Goal: Task Accomplishment & Management: Use online tool/utility

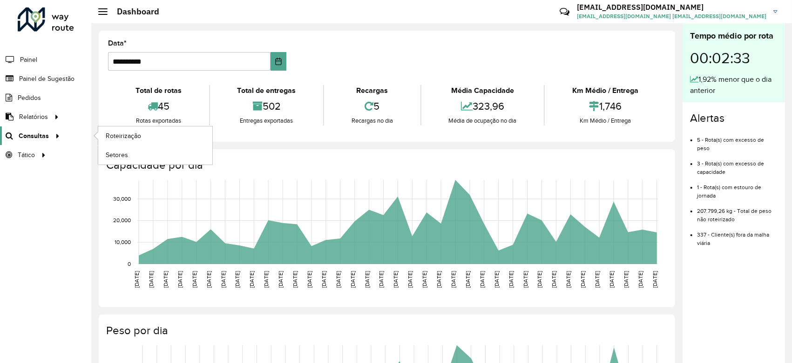
click at [44, 134] on span "Consultas" at bounding box center [34, 136] width 30 height 10
click at [124, 132] on span "Roteirização" at bounding box center [125, 136] width 38 height 10
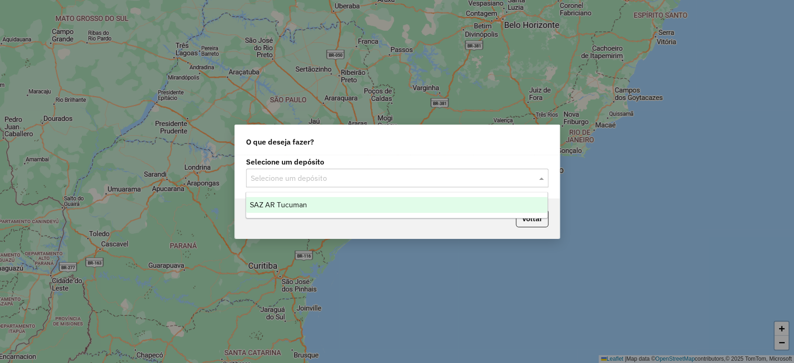
click at [313, 180] on input "text" at bounding box center [388, 178] width 275 height 11
click at [295, 204] on span "SAZ AR Tucuman" at bounding box center [278, 205] width 57 height 8
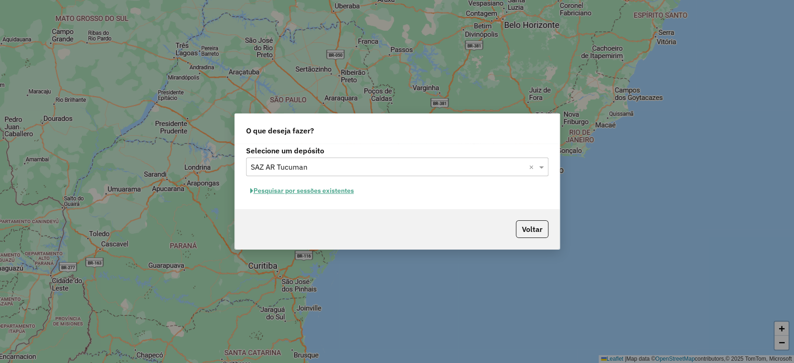
click at [294, 188] on button "Pesquisar por sessões existentes" at bounding box center [302, 191] width 112 height 14
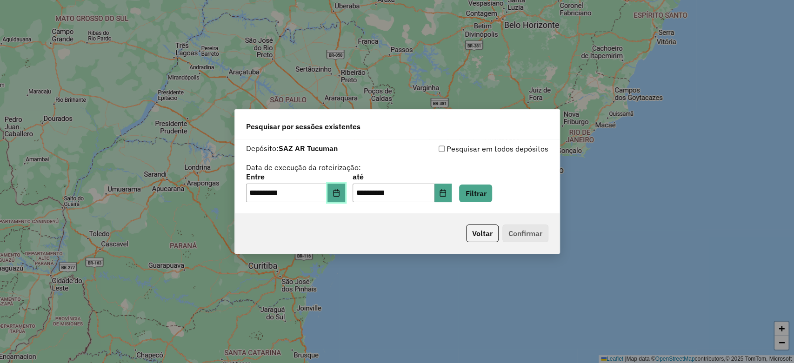
click at [338, 193] on icon "Choose Date" at bounding box center [336, 192] width 7 height 7
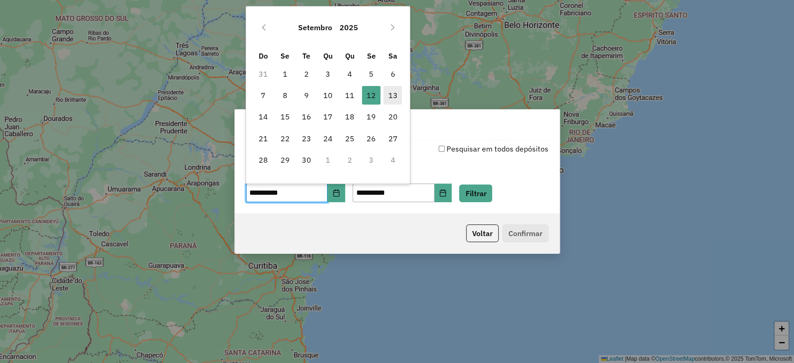
click at [389, 99] on span "13" at bounding box center [392, 95] width 19 height 19
type input "**********"
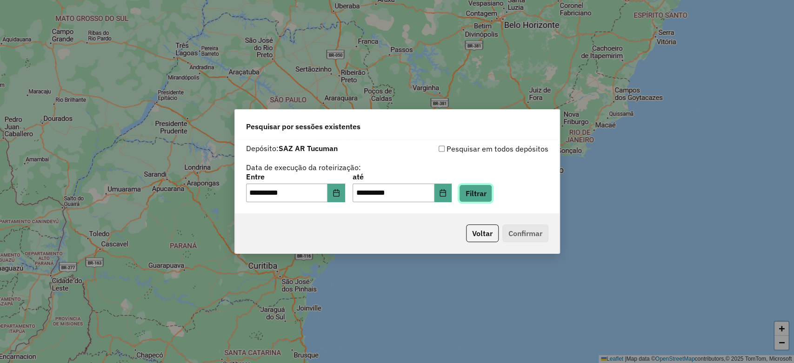
click at [488, 197] on button "Filtrar" at bounding box center [475, 194] width 33 height 18
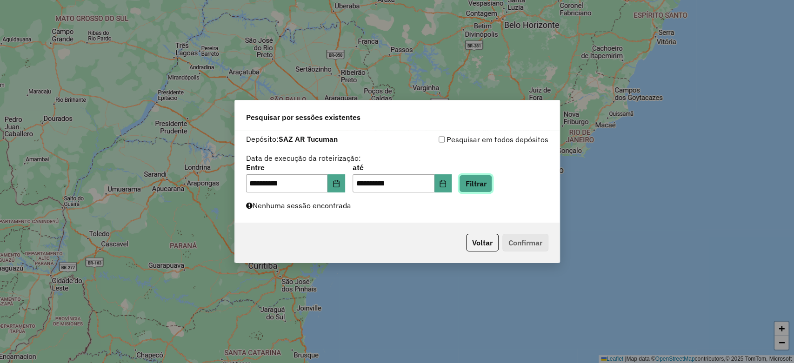
click at [492, 185] on button "Filtrar" at bounding box center [475, 184] width 33 height 18
click at [488, 179] on button "Filtrar" at bounding box center [475, 184] width 33 height 18
click at [492, 186] on button "Filtrar" at bounding box center [475, 184] width 33 height 18
click at [478, 182] on button "Filtrar" at bounding box center [475, 184] width 33 height 18
click at [488, 190] on button "Filtrar" at bounding box center [475, 184] width 33 height 18
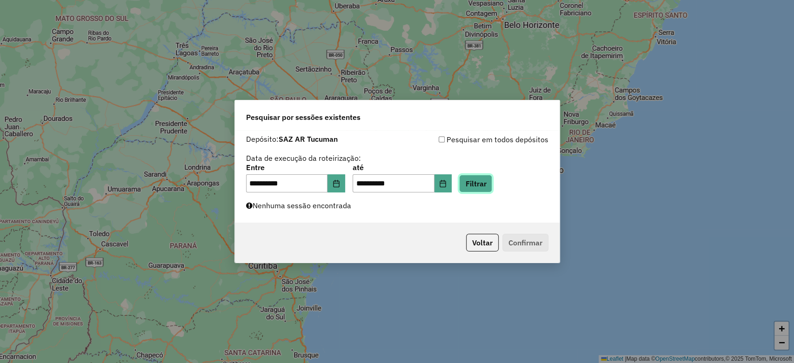
click at [481, 183] on button "Filtrar" at bounding box center [475, 184] width 33 height 18
click at [492, 182] on button "Filtrar" at bounding box center [475, 184] width 33 height 18
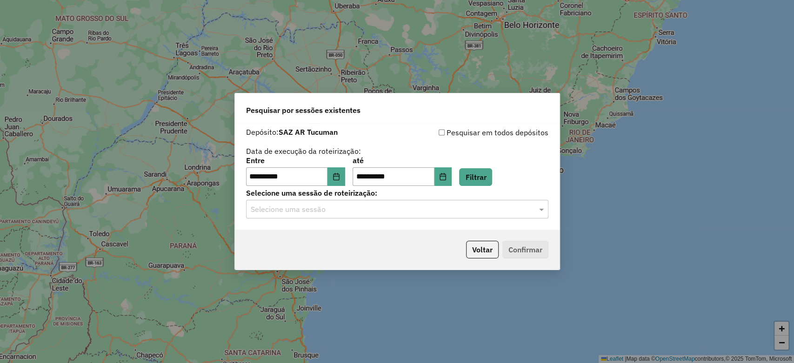
click at [352, 209] on input "text" at bounding box center [388, 209] width 275 height 11
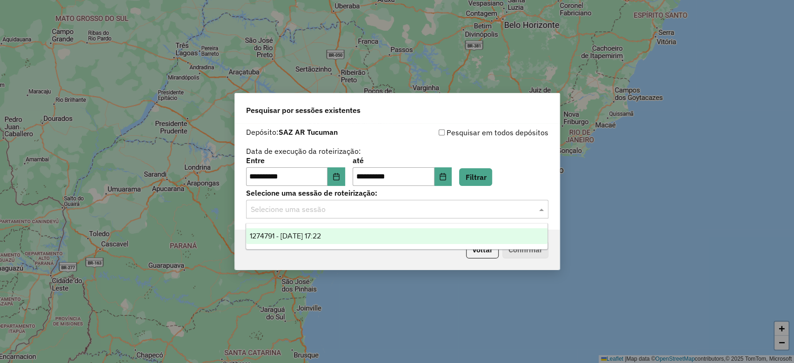
click at [355, 237] on div "1274791 - 13/09/2025 17:22" at bounding box center [397, 237] width 302 height 16
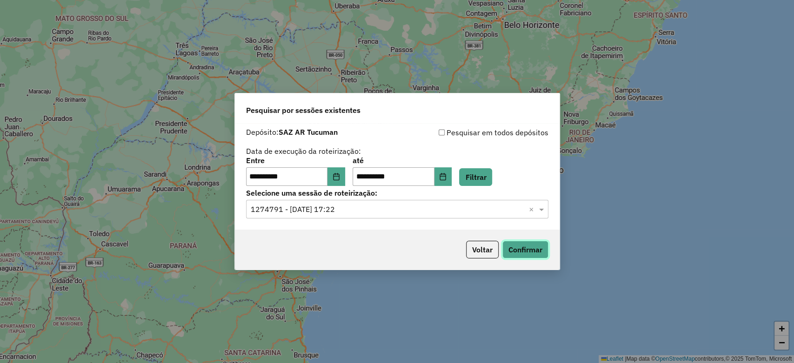
click at [518, 249] on button "Confirmar" at bounding box center [526, 250] width 46 height 18
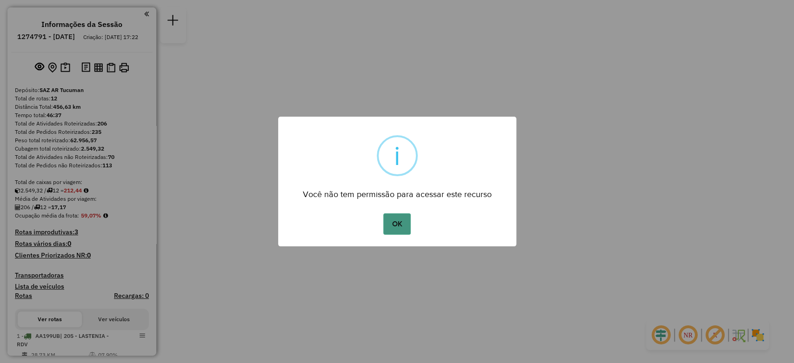
click at [390, 230] on button "OK" at bounding box center [396, 224] width 27 height 21
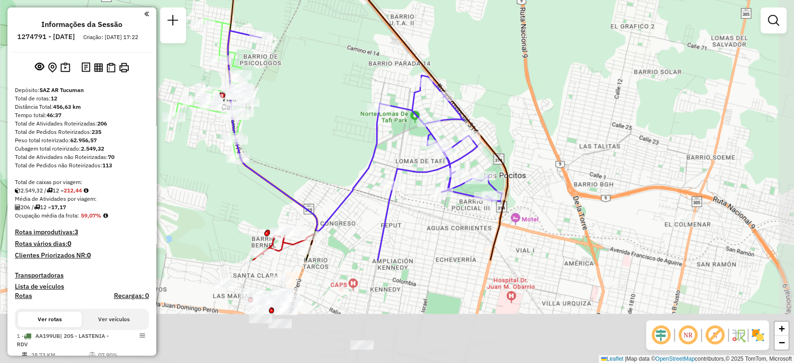
drag, startPoint x: 434, startPoint y: 184, endPoint x: 350, endPoint y: 74, distance: 138.5
click at [337, 44] on div "Janela de atendimento Grade de atendimento Capacidade Transportadoras Veículos …" at bounding box center [397, 181] width 794 height 363
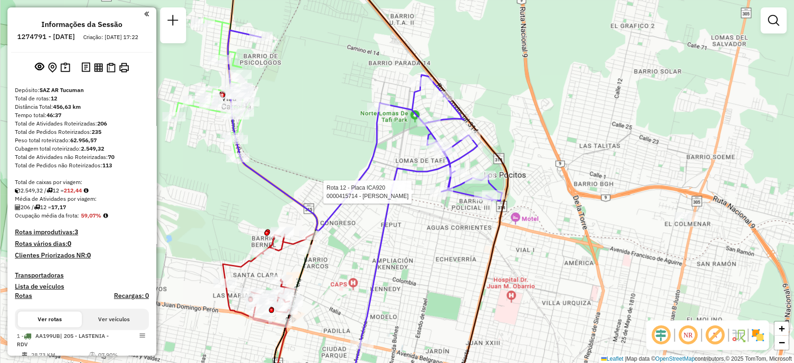
select select "**********"
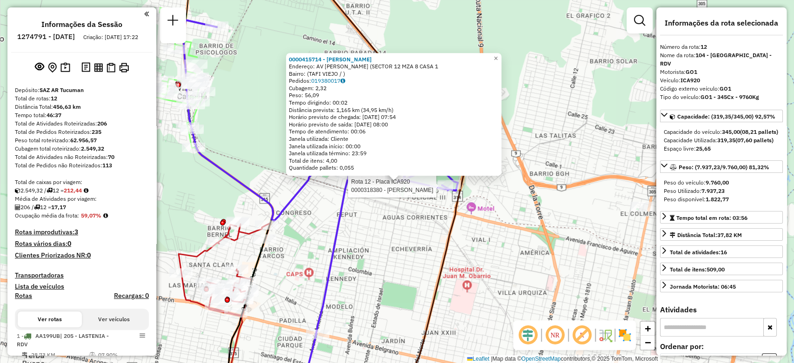
scroll to position [836, 0]
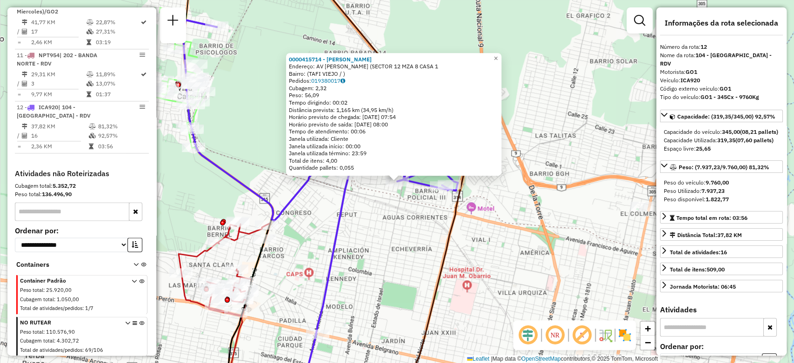
click at [417, 214] on div "0000415714 - SANTIVANEZ LUIS WALTER Endereço: AV ALFONSIN (SECTOR 12 MZA 8 CASA…" at bounding box center [397, 181] width 794 height 363
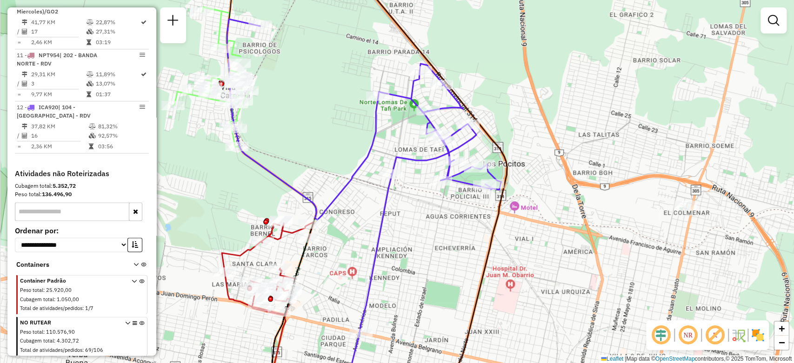
drag, startPoint x: 475, startPoint y: 244, endPoint x: 473, endPoint y: 226, distance: 18.2
click at [473, 226] on div "Janela de atendimento Grade de atendimento Capacidade Transportadoras Veículos …" at bounding box center [397, 181] width 794 height 363
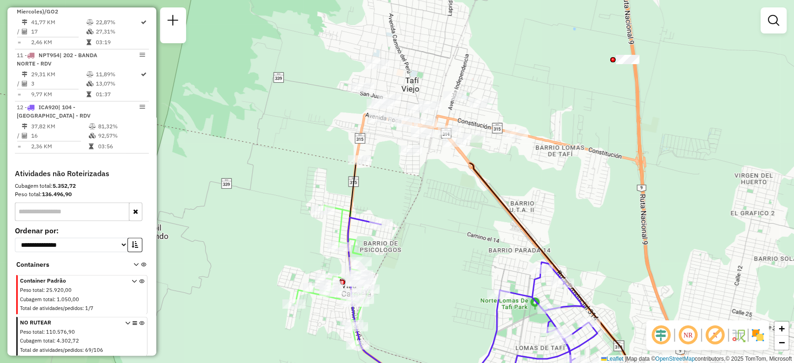
drag, startPoint x: 368, startPoint y: 86, endPoint x: 497, endPoint y: 257, distance: 214.3
click at [489, 286] on div "Janela de atendimento Grade de atendimento Capacidade Transportadoras Veículos …" at bounding box center [397, 181] width 794 height 363
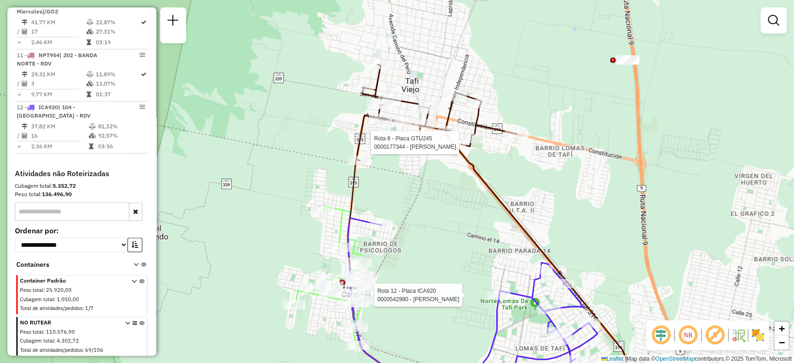
select select "**********"
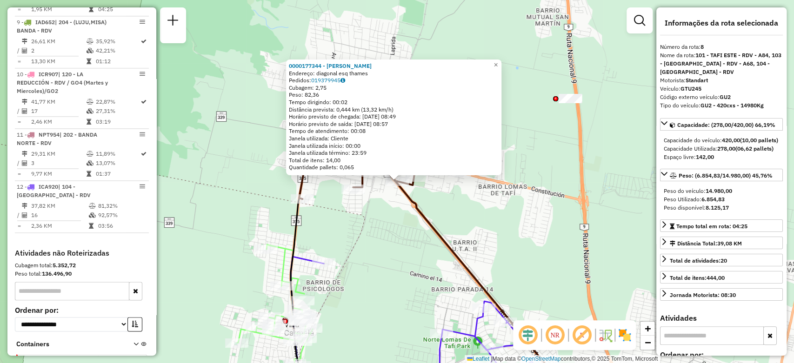
scroll to position [704, 0]
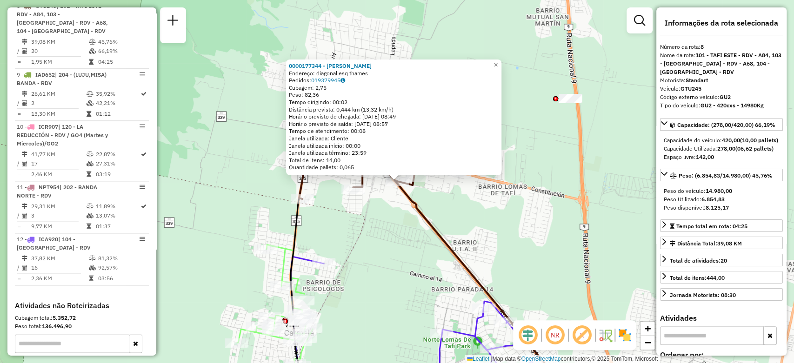
click at [248, 168] on div "0000177344 - Olivera Rosario Endereço: diagonal esq thames Pedidos: 019379945 C…" at bounding box center [397, 181] width 794 height 363
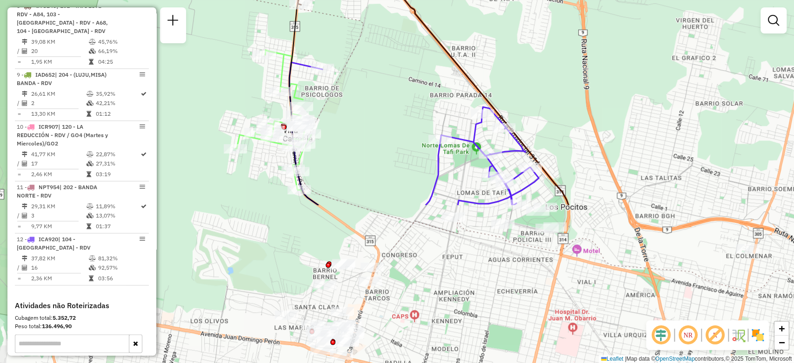
drag, startPoint x: 421, startPoint y: 295, endPoint x: 420, endPoint y: 103, distance: 191.3
click at [420, 100] on div "Janela de atendimento Grade de atendimento Capacidade Transportadoras Veículos …" at bounding box center [397, 181] width 794 height 363
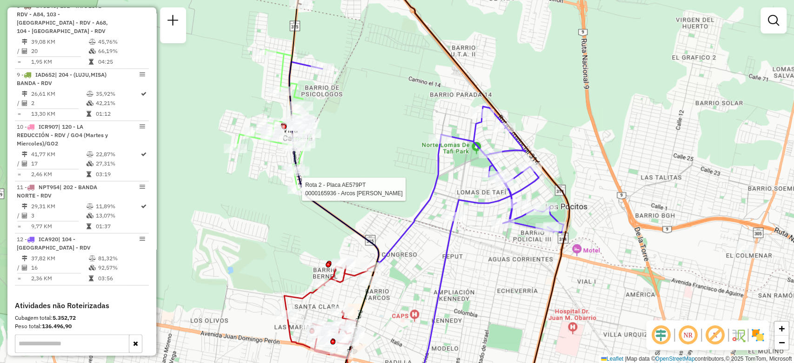
select select "**********"
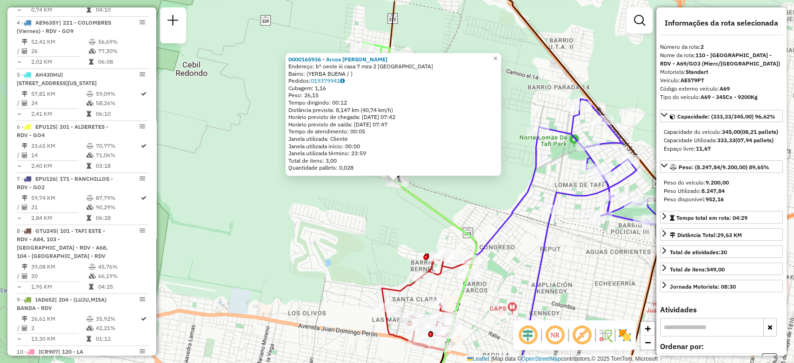
scroll to position [383, 0]
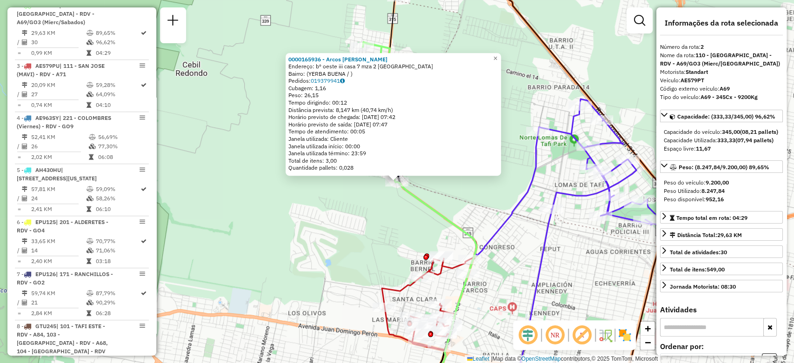
click at [269, 254] on div "0000165936 - Arcos Hector Ruben Endereço: bº oeste iii casa 7 mza 2 villa carme…" at bounding box center [397, 181] width 794 height 363
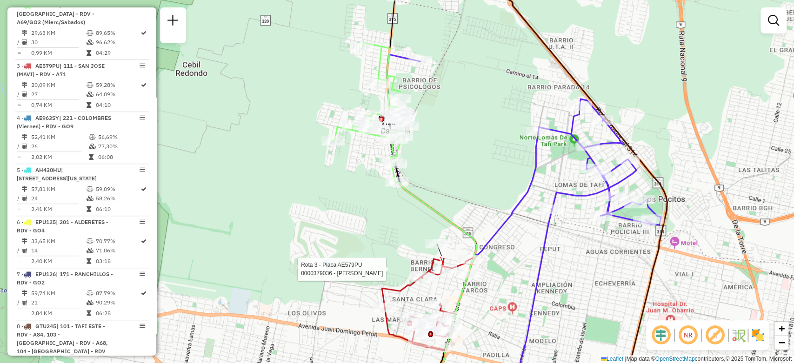
select select "**********"
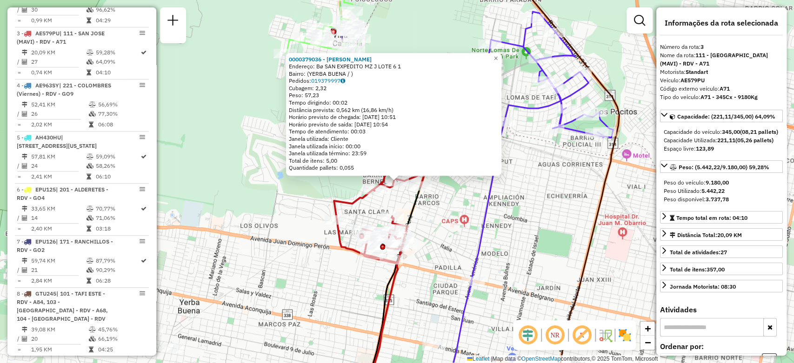
scroll to position [443, 0]
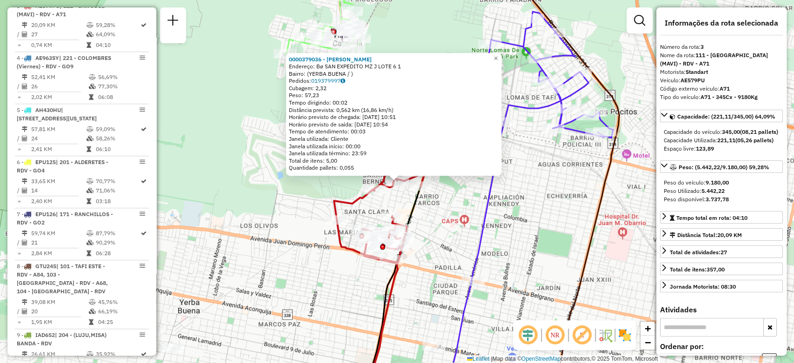
click at [449, 206] on div "0000379036 - ROLDAN CYNTHIA ESTELA DEL VALLE Endereço: Bø SAN EXPEDITO MZ J LOT…" at bounding box center [397, 181] width 794 height 363
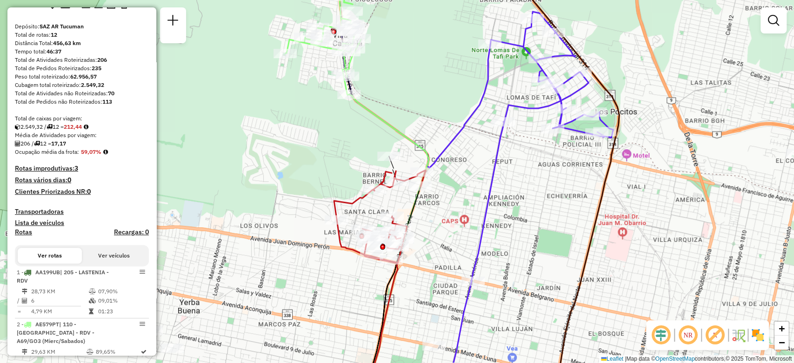
scroll to position [0, 0]
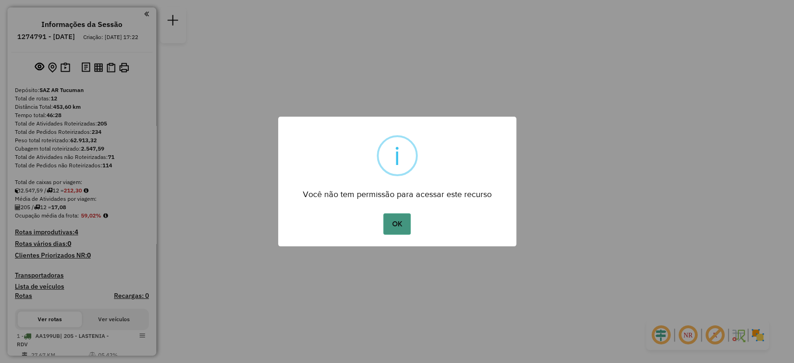
click at [397, 223] on button "OK" at bounding box center [396, 224] width 27 height 21
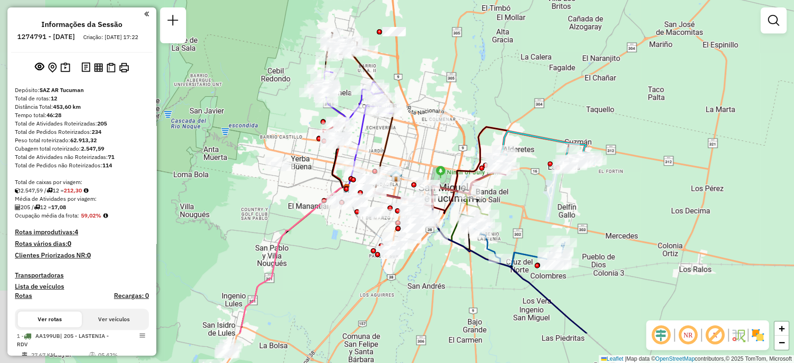
drag, startPoint x: 390, startPoint y: 129, endPoint x: 447, endPoint y: 61, distance: 88.8
click at [447, 63] on div "Janela de atendimento Grade de atendimento Capacidade Transportadoras Veículos …" at bounding box center [397, 181] width 794 height 363
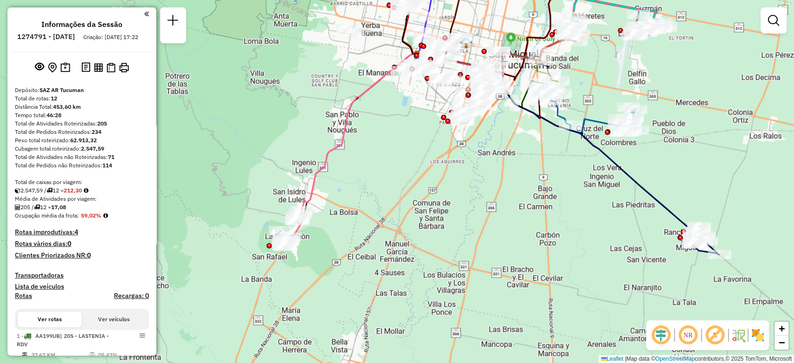
drag, startPoint x: 363, startPoint y: 272, endPoint x: 433, endPoint y: 144, distance: 146.0
click at [433, 141] on div "Janela de atendimento Grade de atendimento Capacidade Transportadoras Veículos …" at bounding box center [397, 181] width 794 height 363
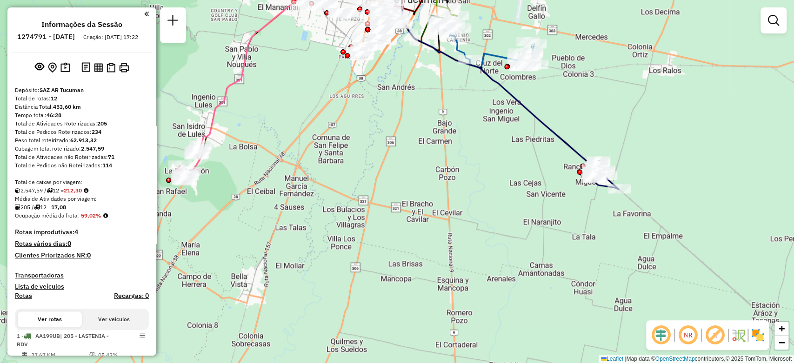
drag, startPoint x: 479, startPoint y: 229, endPoint x: 378, endPoint y: 161, distance: 121.3
click at [378, 161] on div "Janela de atendimento Grade de atendimento Capacidade Transportadoras Veículos …" at bounding box center [397, 181] width 794 height 363
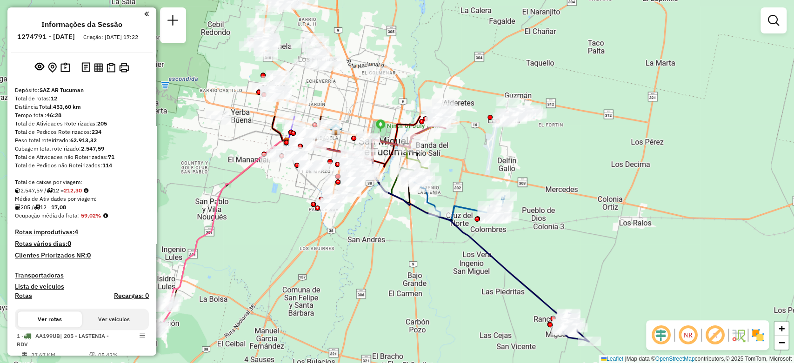
drag, startPoint x: 484, startPoint y: 134, endPoint x: 454, endPoint y: 287, distance: 156.4
click at [454, 287] on div "Janela de atendimento Grade de atendimento Capacidade Transportadoras Veículos …" at bounding box center [397, 181] width 794 height 363
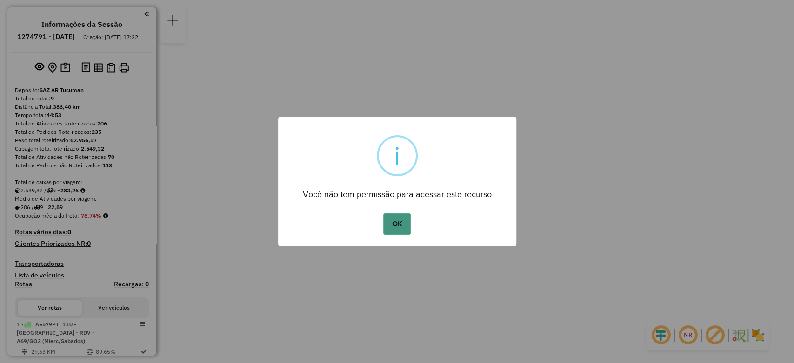
click at [404, 215] on button "OK" at bounding box center [396, 224] width 27 height 21
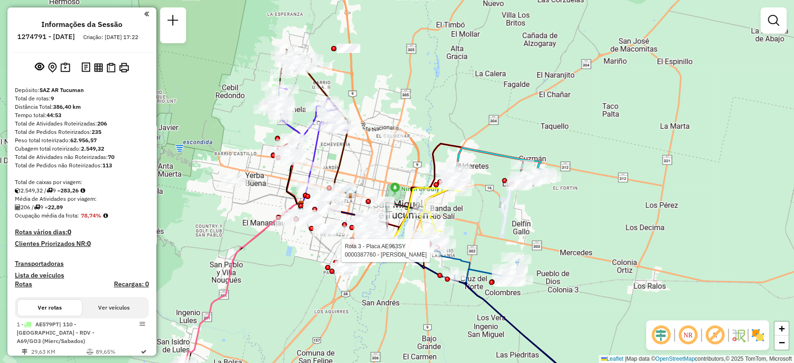
select select "**********"
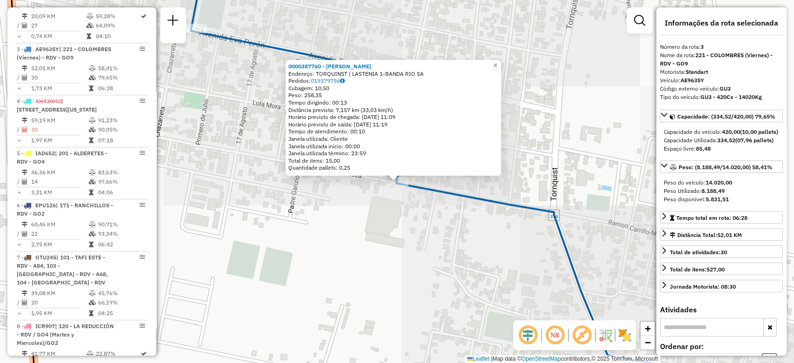
scroll to position [432, 0]
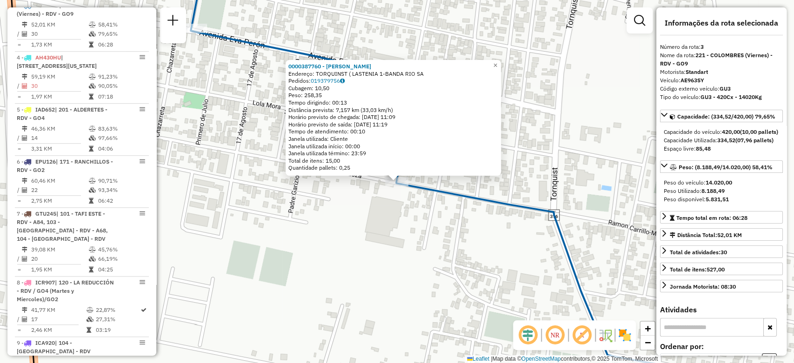
click at [416, 254] on div "0000387760 - CORIA KARINA LO Endereço: TORQUINST ( LASTENIA 1-BANDA RIO SA Pedi…" at bounding box center [397, 181] width 794 height 363
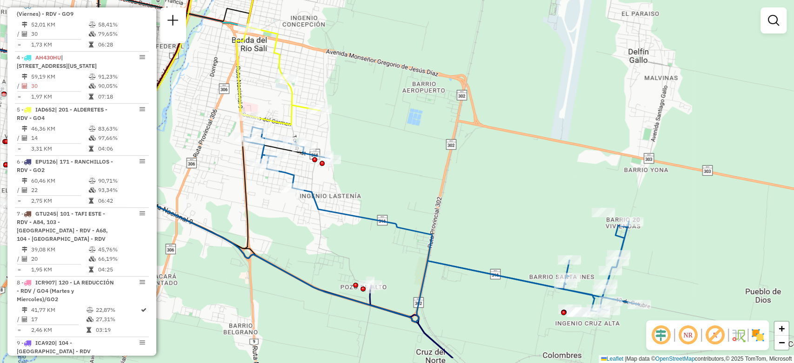
drag, startPoint x: 555, startPoint y: 258, endPoint x: 410, endPoint y: 182, distance: 163.4
click at [439, 217] on div "Janela de atendimento Grade de atendimento Capacidade Transportadoras Veículos …" at bounding box center [397, 181] width 794 height 363
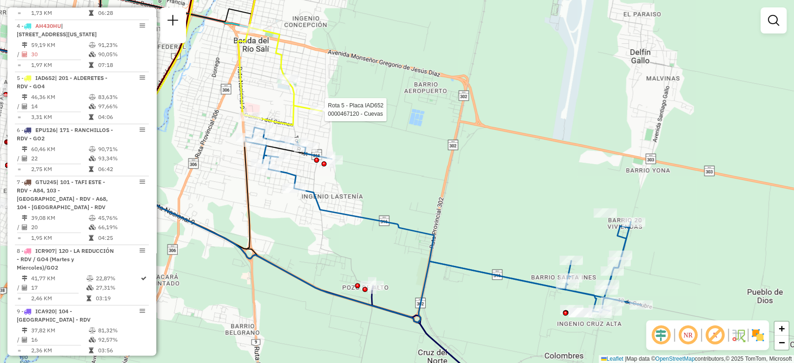
select select "**********"
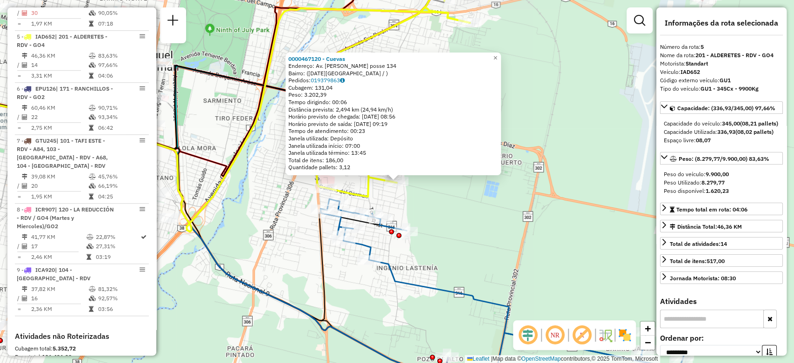
scroll to position [536, 0]
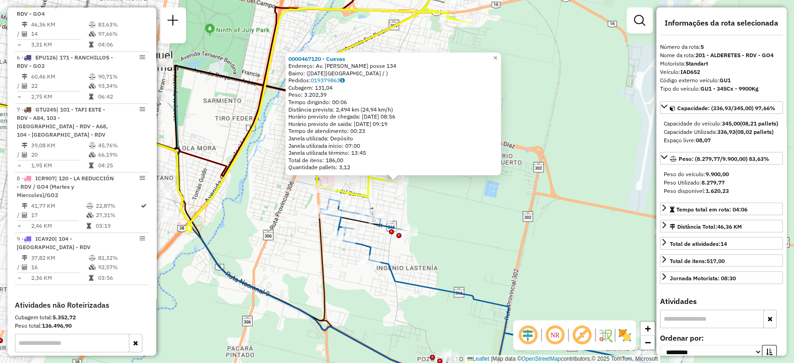
click at [488, 214] on div "0000467120 - Cuevas Endereço: Av. Ramon paz posse 134 Bairro: (San miguel de tu…" at bounding box center [397, 181] width 794 height 363
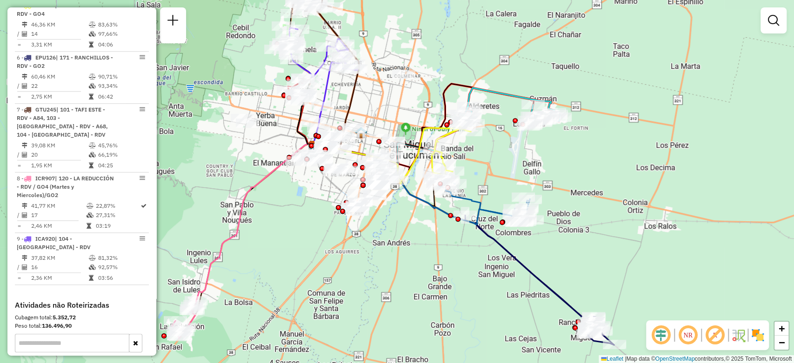
drag, startPoint x: 517, startPoint y: 210, endPoint x: 505, endPoint y: 162, distance: 49.4
click at [505, 162] on div "Janela de atendimento Grade de atendimento Capacidade Transportadoras Veículos …" at bounding box center [397, 181] width 794 height 363
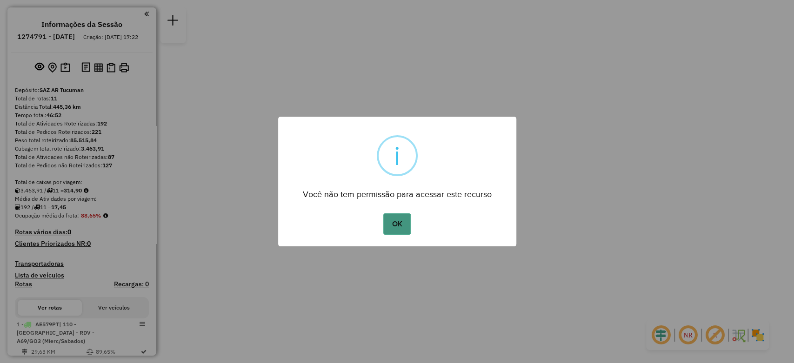
click at [402, 222] on button "OK" at bounding box center [396, 224] width 27 height 21
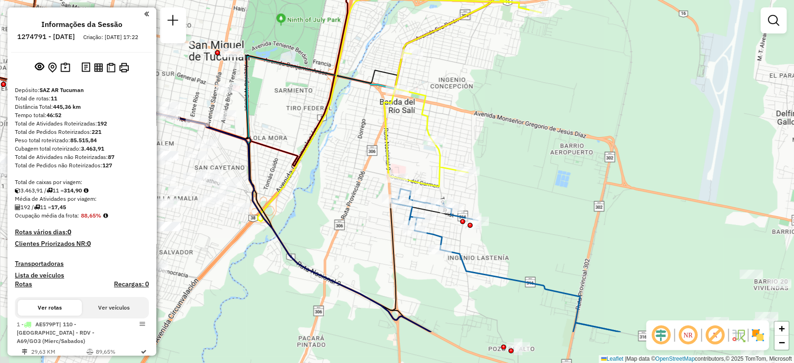
drag, startPoint x: 534, startPoint y: 202, endPoint x: 344, endPoint y: 134, distance: 202.1
click at [344, 134] on div "Janela de atendimento Grade de atendimento Capacidade Transportadoras Veículos …" at bounding box center [397, 181] width 794 height 363
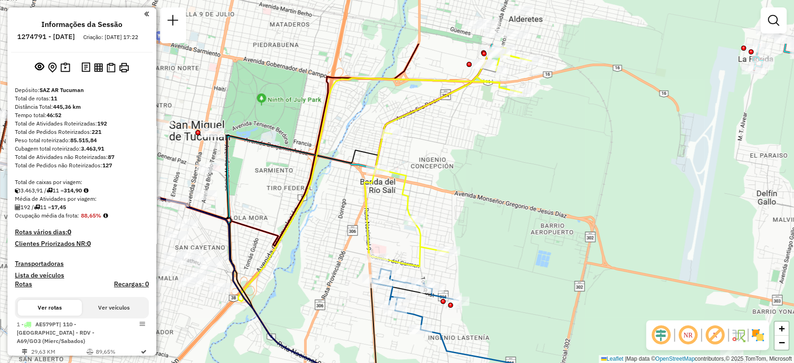
drag, startPoint x: 494, startPoint y: 114, endPoint x: 474, endPoint y: 181, distance: 69.2
click at [474, 196] on div "Janela de atendimento Grade de atendimento Capacidade Transportadoras Veículos …" at bounding box center [397, 181] width 794 height 363
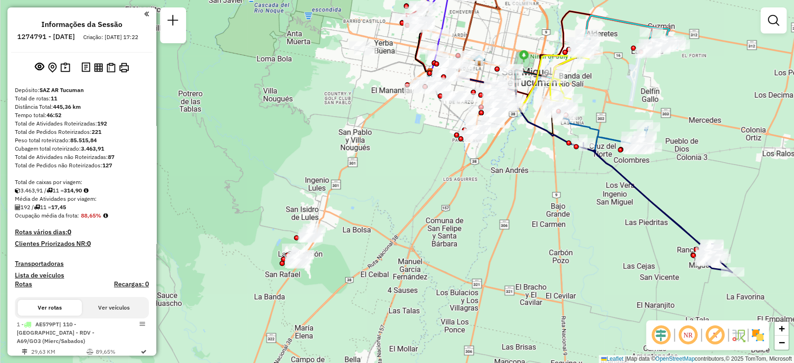
drag, startPoint x: 457, startPoint y: 241, endPoint x: 551, endPoint y: 184, distance: 110.1
click at [551, 184] on div "Janela de atendimento Grade de atendimento Capacidade Transportadoras Veículos …" at bounding box center [397, 181] width 794 height 363
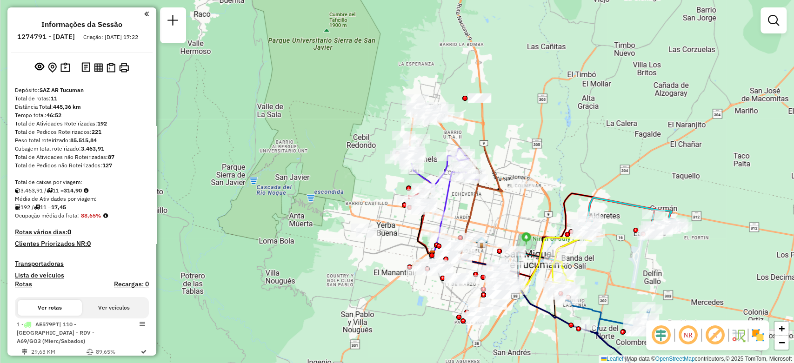
drag, startPoint x: 362, startPoint y: 154, endPoint x: 365, endPoint y: 334, distance: 180.1
click at [365, 334] on div "Janela de atendimento Grade de atendimento Capacidade Transportadoras Veículos …" at bounding box center [397, 181] width 794 height 363
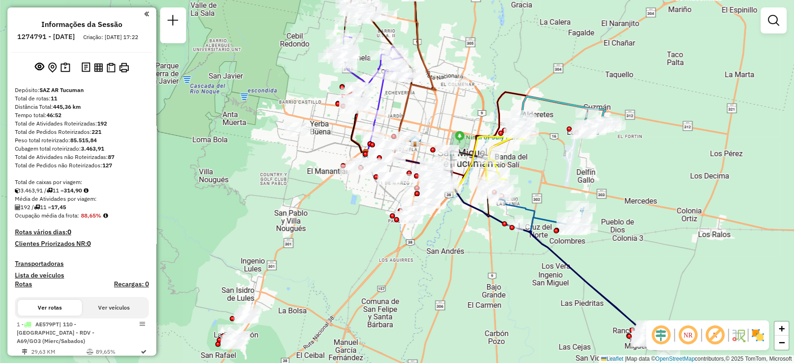
drag, startPoint x: 504, startPoint y: 304, endPoint x: 496, endPoint y: 238, distance: 66.6
click at [496, 238] on div "Janela de atendimento Grade de atendimento Capacidade Transportadoras Veículos …" at bounding box center [397, 181] width 794 height 363
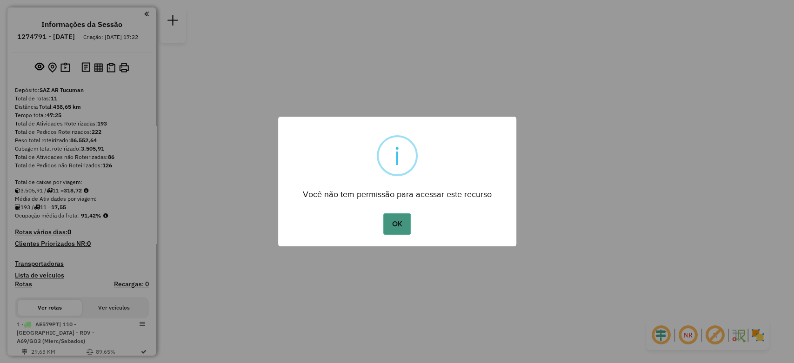
click at [408, 218] on button "OK" at bounding box center [396, 224] width 27 height 21
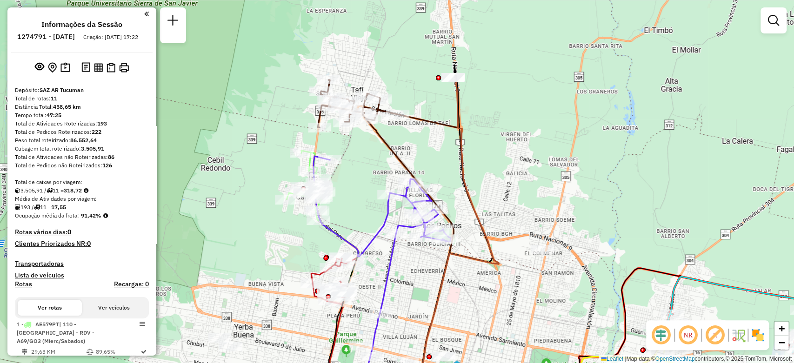
drag, startPoint x: 378, startPoint y: 129, endPoint x: 491, endPoint y: 140, distance: 113.1
click at [491, 140] on div "Janela de atendimento Grade de atendimento Capacidade Transportadoras Veículos …" at bounding box center [397, 181] width 794 height 363
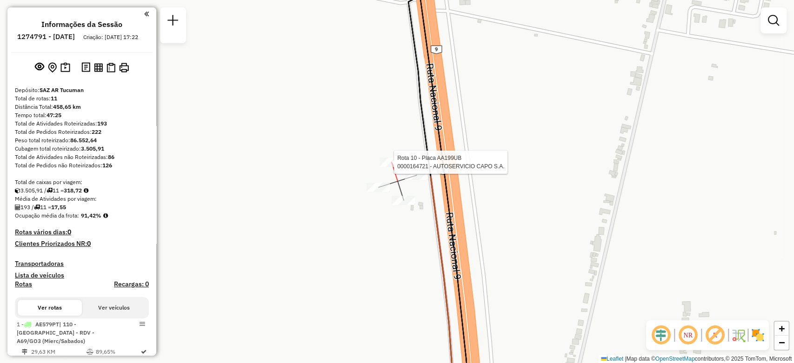
select select "**********"
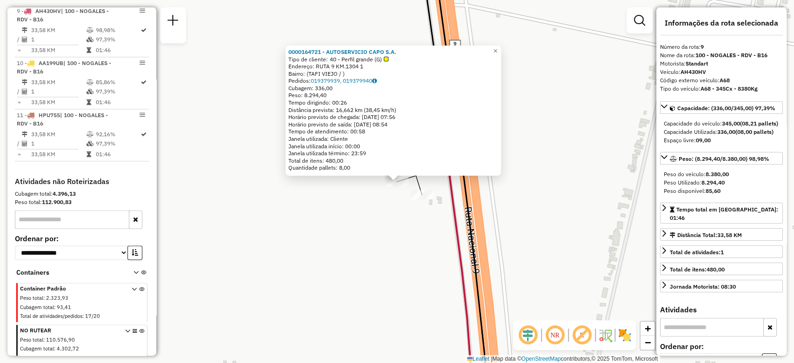
scroll to position [753, 0]
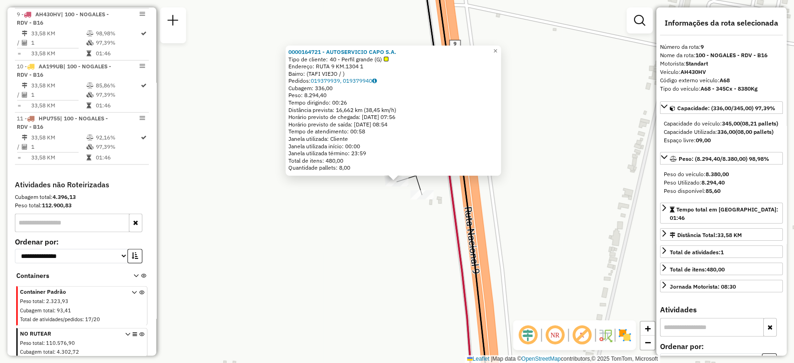
click at [450, 205] on icon at bounding box center [461, 286] width 24 height 228
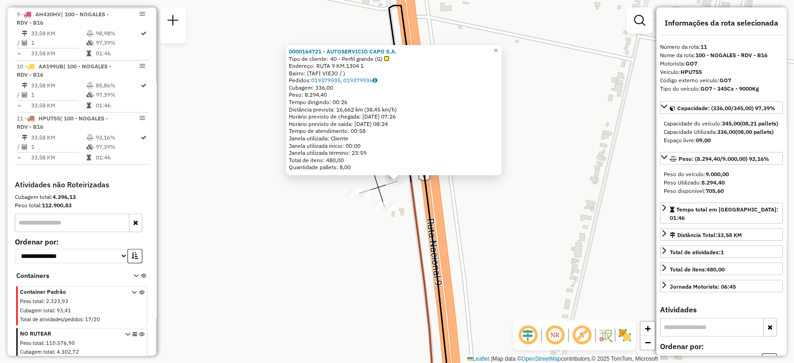
scroll to position [764, 0]
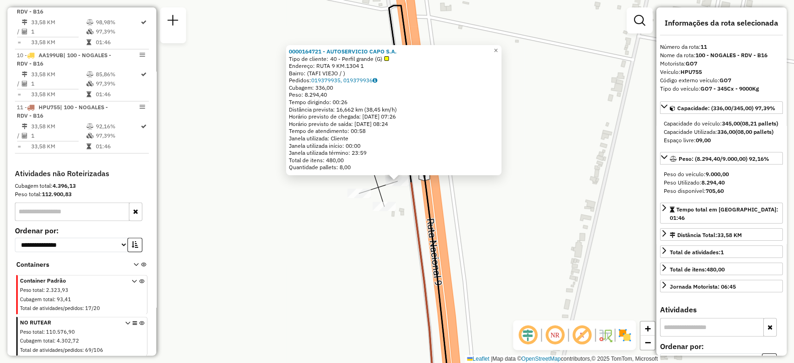
click at [478, 200] on div "0000164721 - AUTOSERVICIO CAPO S.A. Tipo de cliente: 40 - Perfil grande (G) End…" at bounding box center [397, 181] width 794 height 363
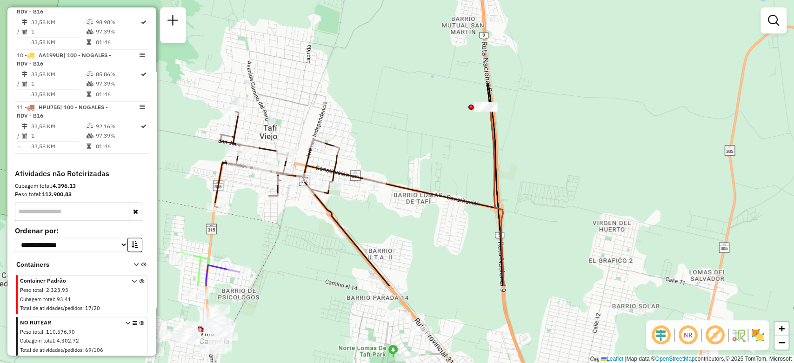
drag, startPoint x: 291, startPoint y: 289, endPoint x: 396, endPoint y: 174, distance: 155.8
click at [396, 174] on div "Janela de atendimento Grade de atendimento Capacidade Transportadoras Veículos …" at bounding box center [397, 181] width 794 height 363
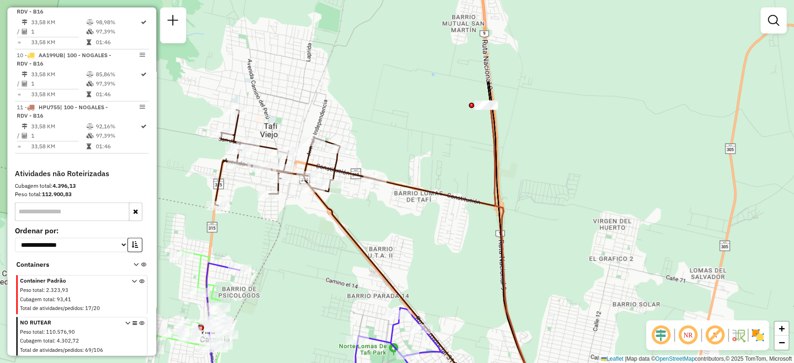
click at [499, 107] on div "Rota 11 - Placa HPU755 0000164721 - AUTOSERVICIO CAPO S.A. Janela de atendiment…" at bounding box center [397, 181] width 794 height 363
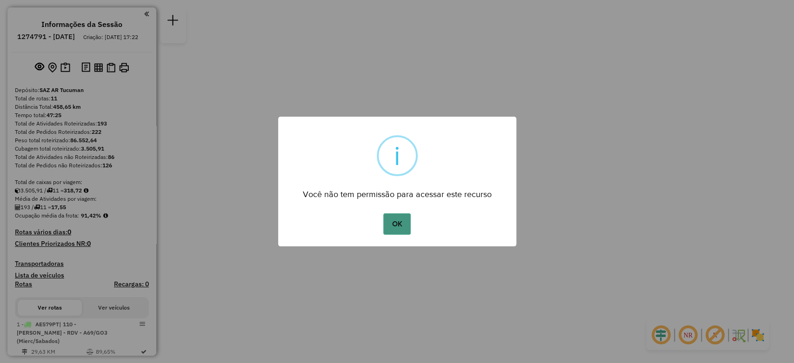
click at [395, 222] on button "OK" at bounding box center [396, 224] width 27 height 21
click at [400, 219] on button "OK" at bounding box center [396, 224] width 27 height 21
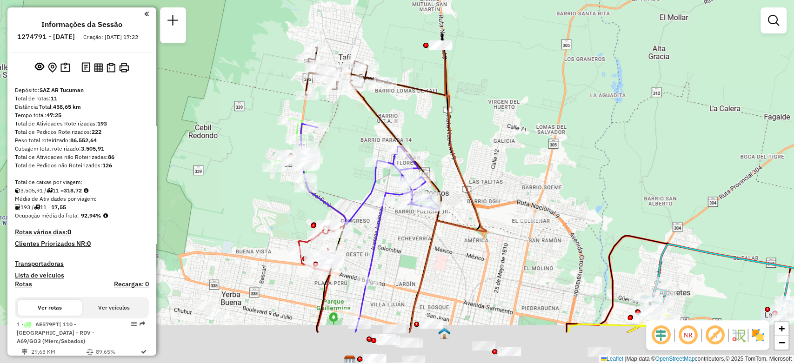
drag, startPoint x: 474, startPoint y: 204, endPoint x: 476, endPoint y: 129, distance: 74.9
click at [476, 129] on div "Janela de atendimento Grade de atendimento Capacidade Transportadoras Veículos …" at bounding box center [397, 181] width 794 height 363
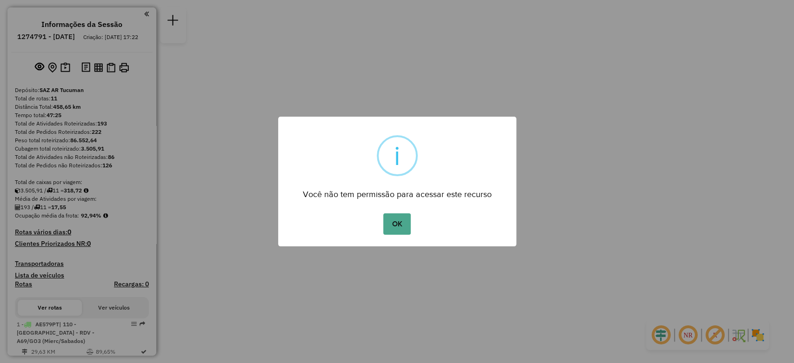
click at [399, 212] on div "OK No Cancel" at bounding box center [397, 224] width 238 height 26
click at [398, 219] on button "OK" at bounding box center [396, 224] width 27 height 21
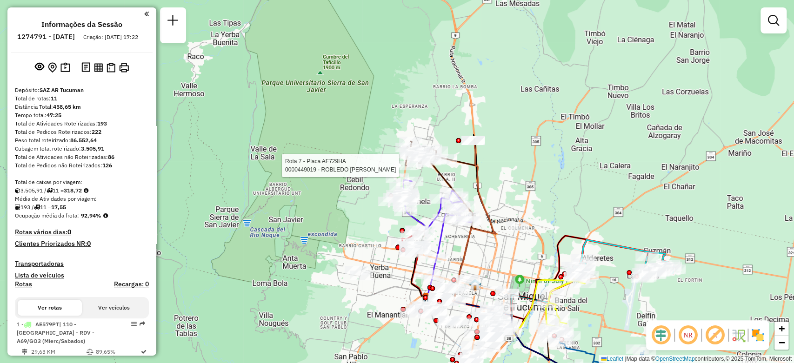
select select "**********"
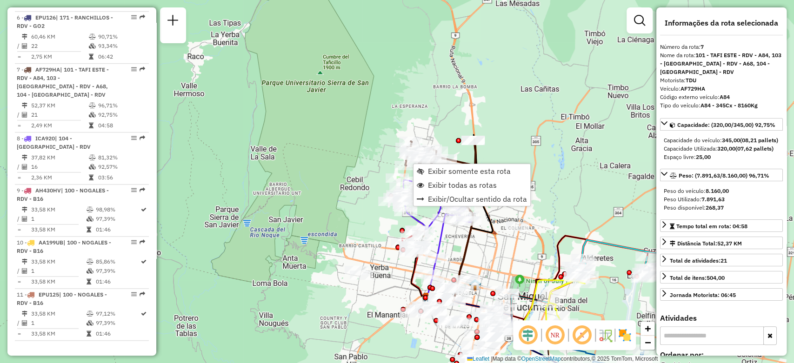
scroll to position [640, 0]
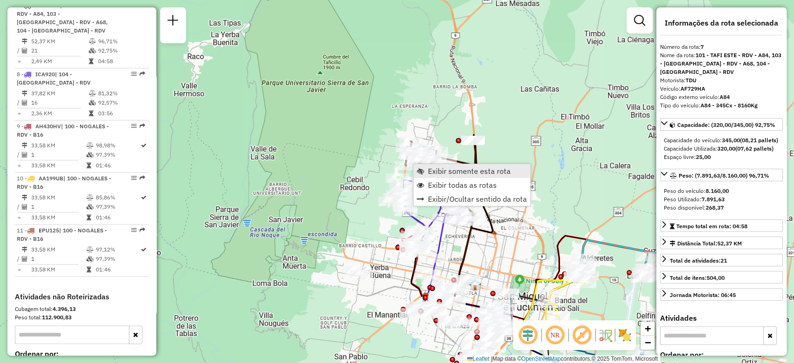
click at [446, 174] on span "Exibir somente esta rota" at bounding box center [469, 171] width 83 height 7
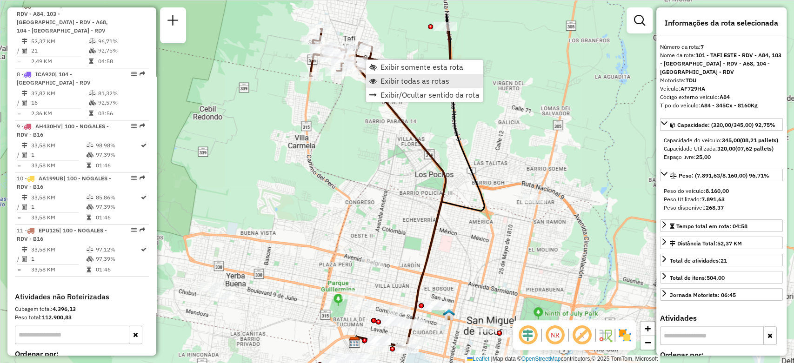
click at [391, 77] on span "Exibir todas as rotas" at bounding box center [415, 80] width 69 height 7
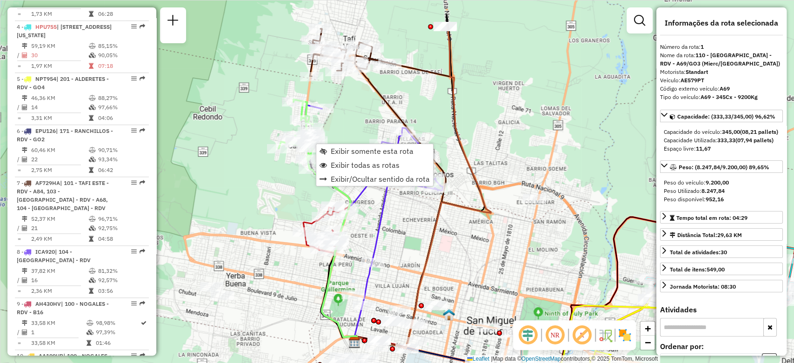
scroll to position [319, 0]
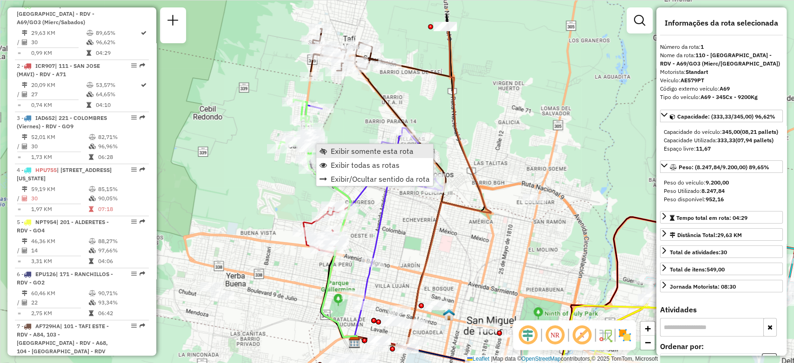
click at [336, 148] on span "Exibir somente esta rota" at bounding box center [372, 151] width 83 height 7
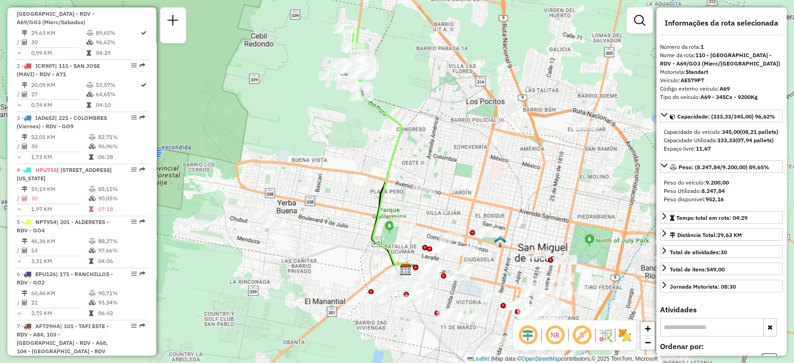
drag, startPoint x: 441, startPoint y: 96, endPoint x: 413, endPoint y: 62, distance: 43.7
click at [413, 62] on div "Janela de atendimento Grade de atendimento Capacidade Transportadoras Veículos …" at bounding box center [397, 181] width 794 height 363
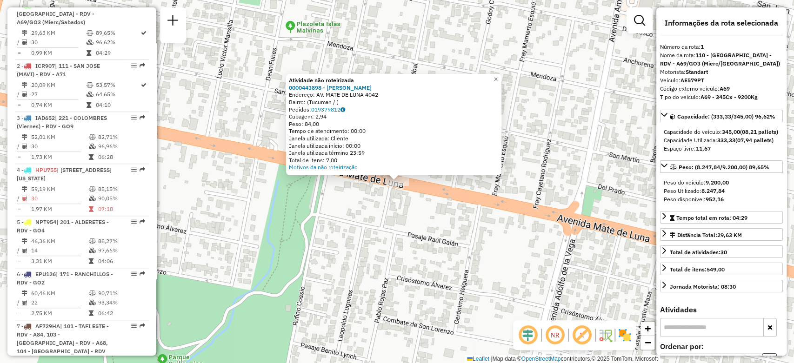
click at [381, 207] on div "Atividade não roteirizada 0000443898 - [PERSON_NAME]: AV. MATE DE LUNA 4042 Bai…" at bounding box center [397, 181] width 794 height 363
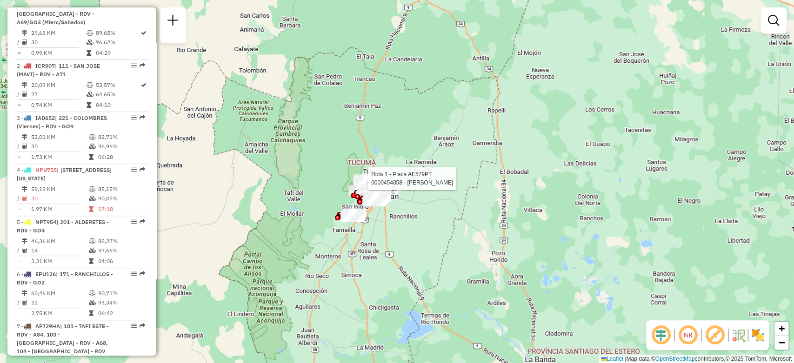
select select "**********"
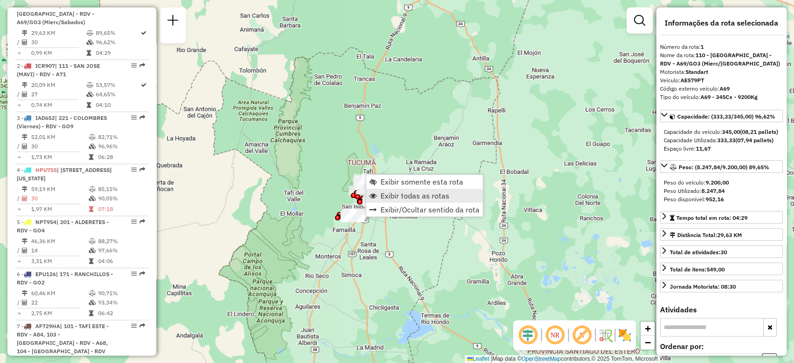
click at [406, 195] on span "Exibir todas as rotas" at bounding box center [415, 195] width 69 height 7
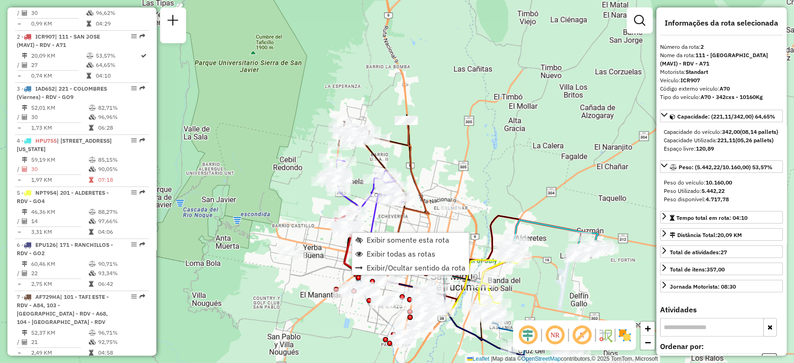
scroll to position [380, 0]
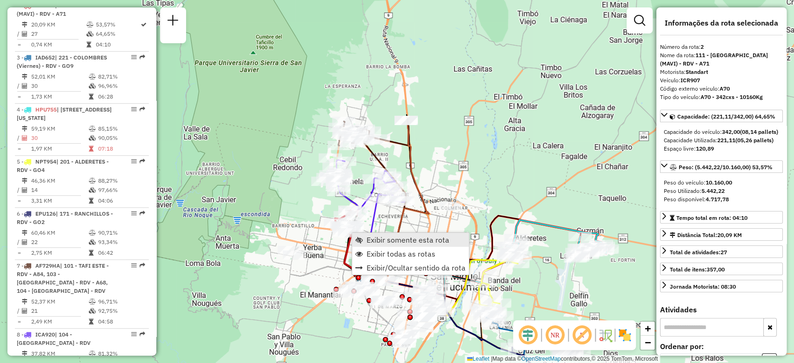
click at [381, 240] on span "Exibir somente esta rota" at bounding box center [408, 239] width 83 height 7
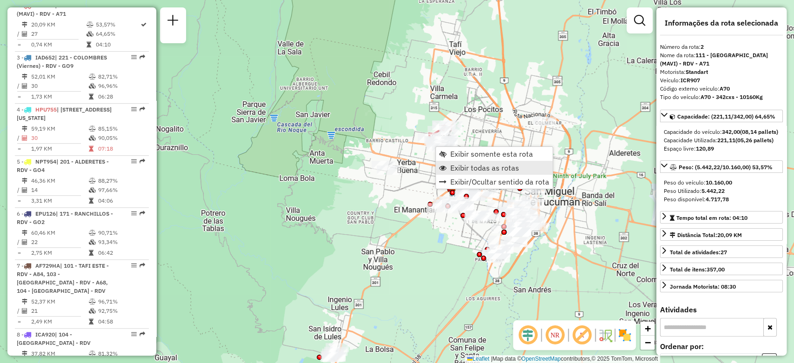
click at [477, 166] on span "Exibir todas as rotas" at bounding box center [484, 167] width 69 height 7
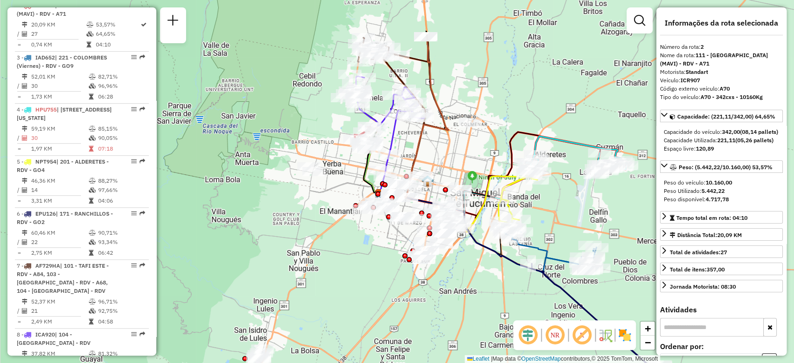
drag, startPoint x: 336, startPoint y: 111, endPoint x: 261, endPoint y: 112, distance: 74.5
click at [261, 112] on div "Janela de atendimento Grade de atendimento Capacidade Transportadoras Veículos …" at bounding box center [397, 181] width 794 height 363
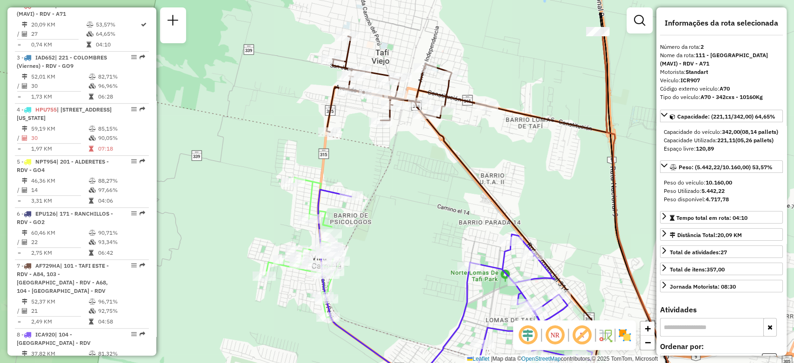
drag, startPoint x: 391, startPoint y: 96, endPoint x: 390, endPoint y: 147, distance: 50.7
click at [390, 147] on div "Janela de atendimento Grade de atendimento Capacidade Transportadoras Veículos …" at bounding box center [397, 181] width 794 height 363
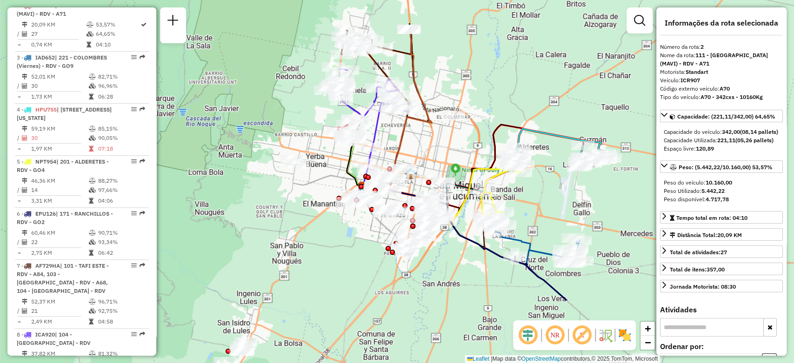
drag, startPoint x: 452, startPoint y: 91, endPoint x: 433, endPoint y: 67, distance: 30.5
click at [433, 66] on div "Janela de atendimento Grade de atendimento Capacidade Transportadoras Veículos …" at bounding box center [397, 181] width 794 height 363
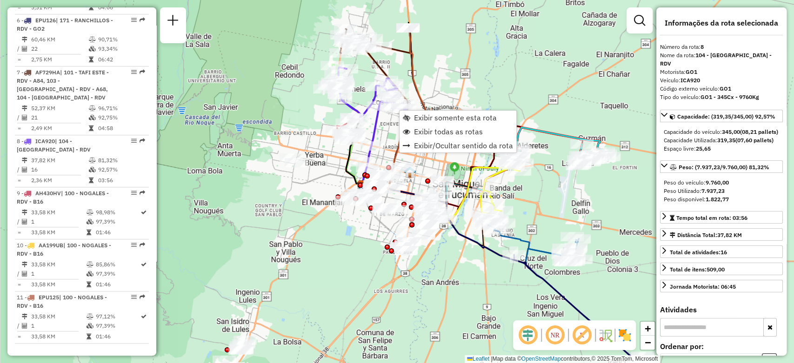
scroll to position [700, 0]
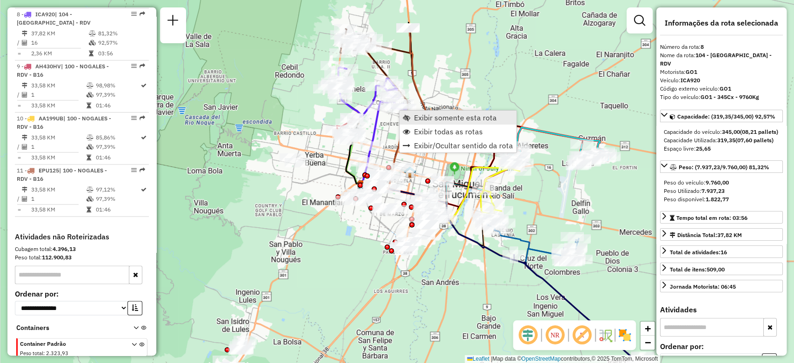
click at [451, 118] on span "Exibir somente esta rota" at bounding box center [455, 117] width 83 height 7
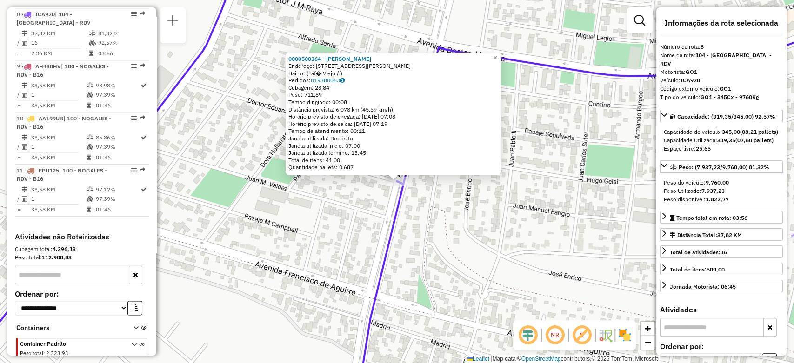
click at [387, 198] on div "0000500364 - [PERSON_NAME] Endereço: [STREET_ADDRESS][PERSON_NAME]: (Taf� Viejo…" at bounding box center [397, 181] width 794 height 363
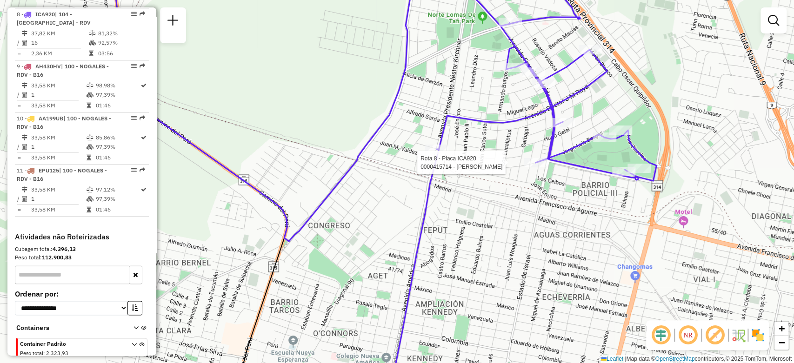
select select "**********"
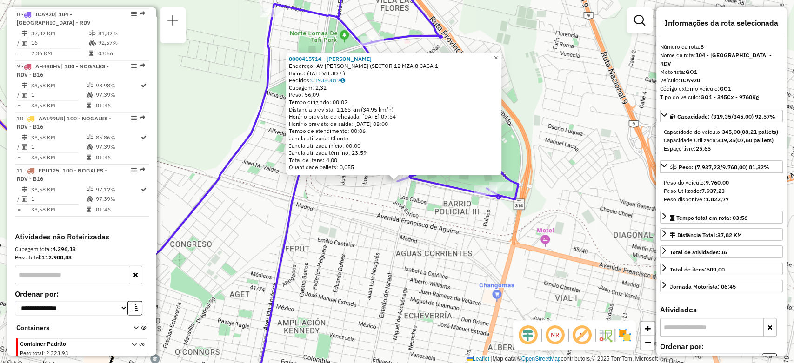
click at [427, 223] on div "0000415714 - [PERSON_NAME]: AV [PERSON_NAME] (SECTOR 12 MZA 8 CASA 1 Bairro: ([…" at bounding box center [397, 181] width 794 height 363
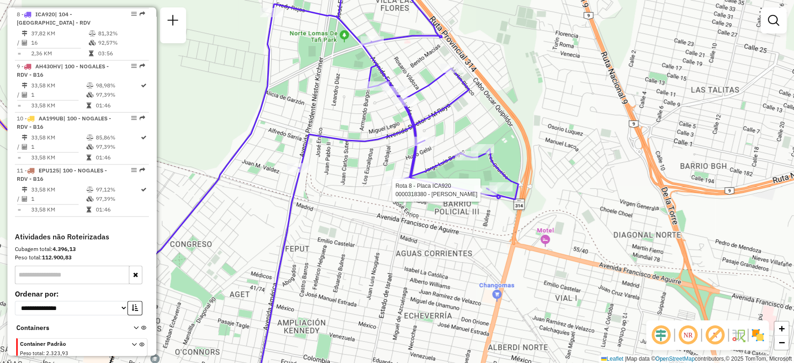
select select "**********"
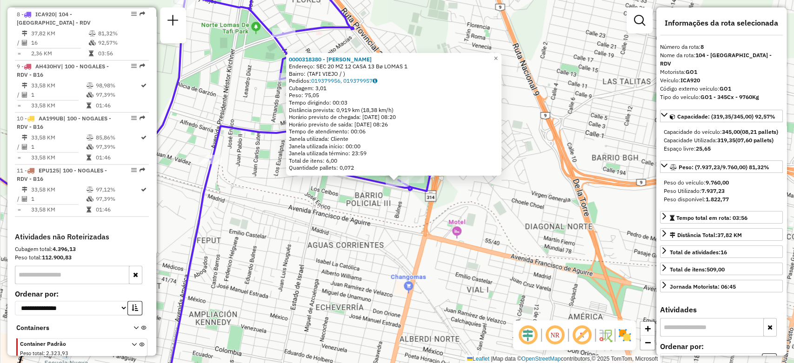
click at [454, 207] on div "0000318380 - [PERSON_NAME]: SEC 20 MZ 12 CASA 13 Bø LOMAS 1 Bairro: ([GEOGRAPHI…" at bounding box center [397, 181] width 794 height 363
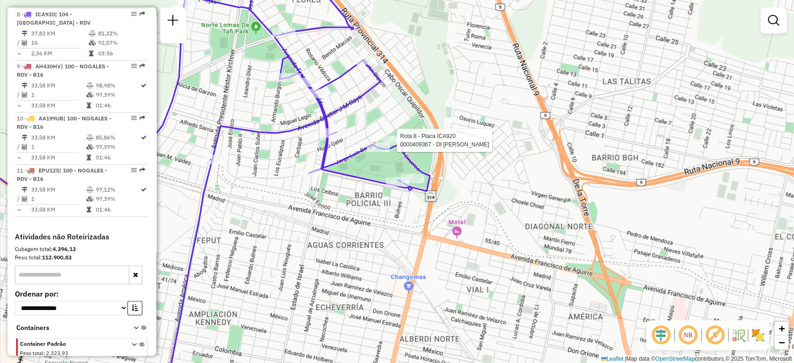
select select "**********"
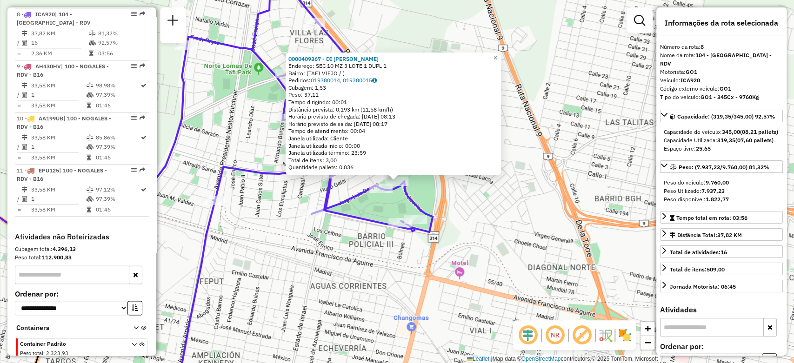
click at [343, 227] on div "0000409367 - DI [PERSON_NAME]: SEC 10 MZ 3 LOTE 1 DUPL 1 Bairro: ([GEOGRAPHIC_D…" at bounding box center [397, 181] width 794 height 363
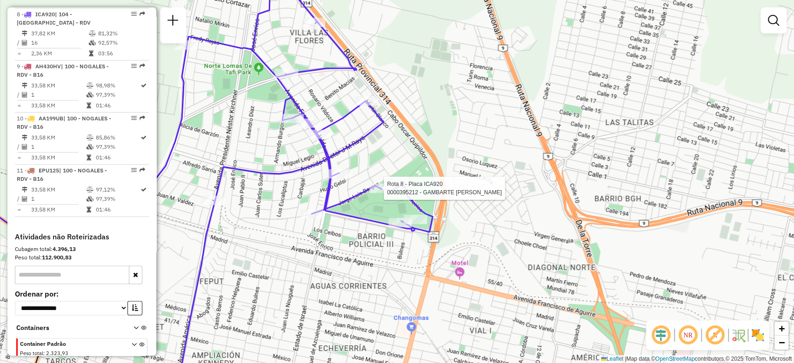
select select "**********"
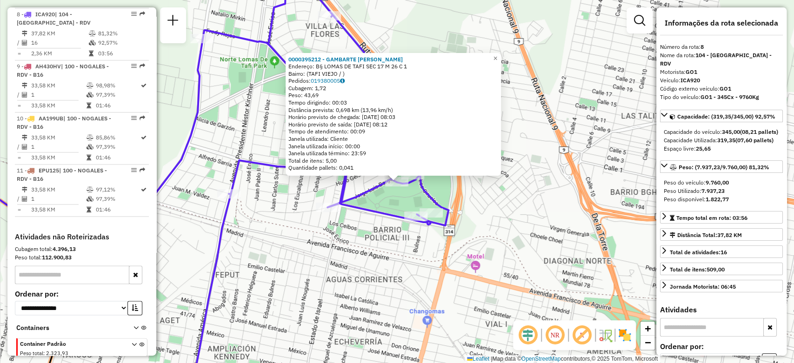
click at [341, 235] on div "0000395212 - GAMBARTE [PERSON_NAME]: B§ [GEOGRAPHIC_DATA] SEC 17 M 26 C 1 Bairr…" at bounding box center [397, 181] width 794 height 363
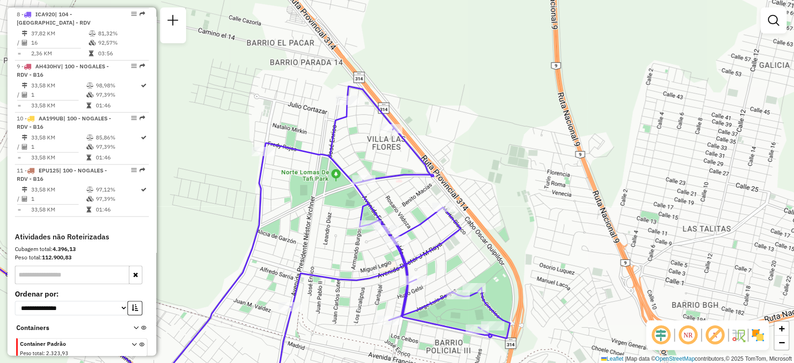
drag, startPoint x: 320, startPoint y: 155, endPoint x: 372, endPoint y: 252, distance: 110.8
click at [381, 268] on div "Janela de atendimento Grade de atendimento Capacidade Transportadoras Veículos …" at bounding box center [397, 181] width 794 height 363
click at [263, 150] on div "Rota 8 - Placa ICA920 0000542980 - [PERSON_NAME] Janela de atendimento Grade de…" at bounding box center [397, 181] width 794 height 363
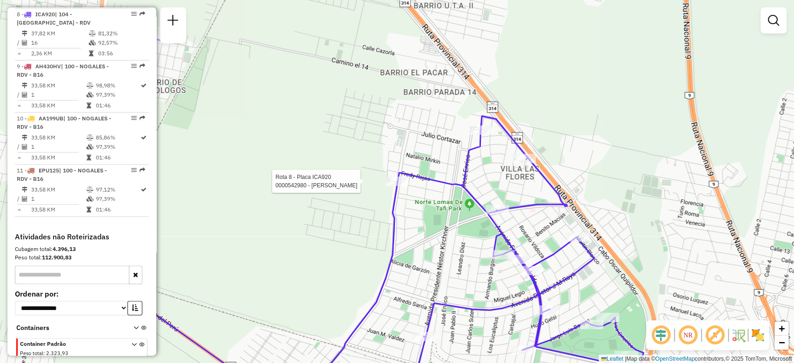
select select "**********"
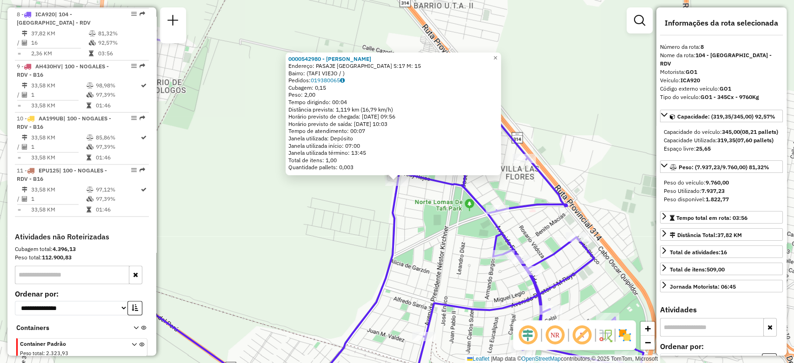
click at [448, 192] on div "0000542980 - [PERSON_NAME]: PASAJE [GEOGRAPHIC_DATA] S:17 M: 15 Bairro: (TAFI V…" at bounding box center [397, 181] width 794 height 363
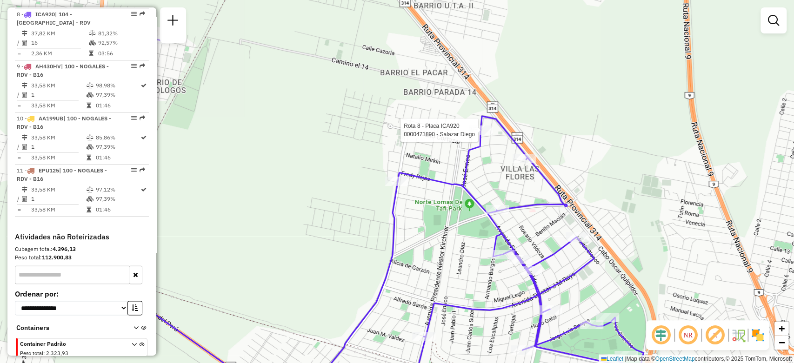
select select "**********"
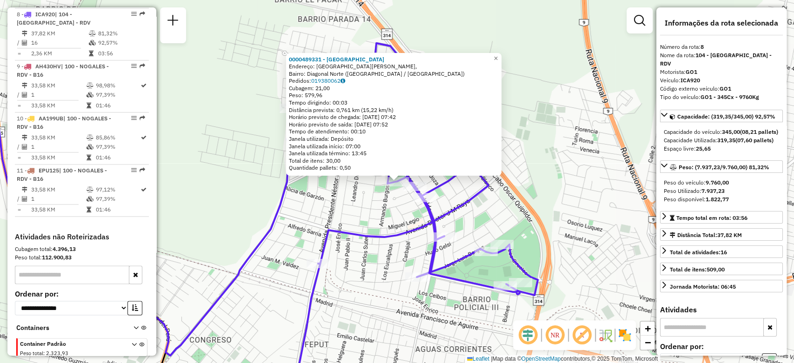
click at [393, 211] on div "0000489331 - [GEOGRAPHIC_DATA] Endereço: [GEOGRAPHIC_DATA][PERSON_NAME], Bairro…" at bounding box center [397, 181] width 794 height 363
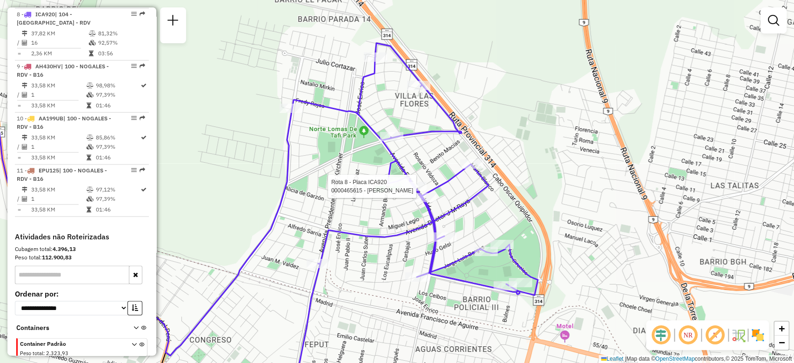
select select "**********"
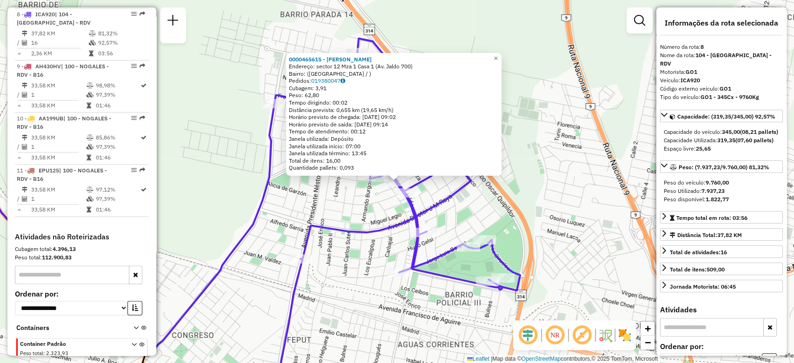
click at [371, 200] on div "0000465615 - [PERSON_NAME]: sector 12 Mza 1 Casa 1 (Av. Jaldo 700) Bairro: (Lom…" at bounding box center [397, 181] width 794 height 363
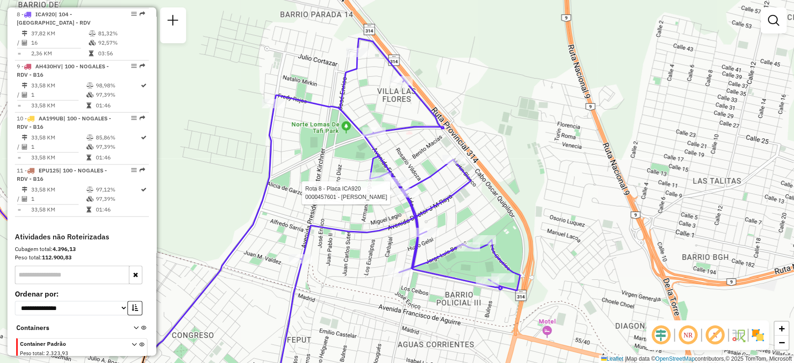
select select "**********"
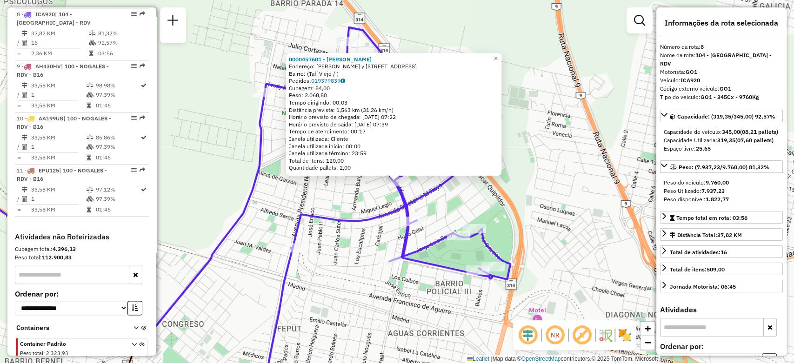
click at [372, 195] on div "0000457601 - [PERSON_NAME]: [PERSON_NAME] y [STREET_ADDRESS] Bairro: ([GEOGRAPH…" at bounding box center [397, 181] width 794 height 363
